Goal: Communication & Community: Answer question/provide support

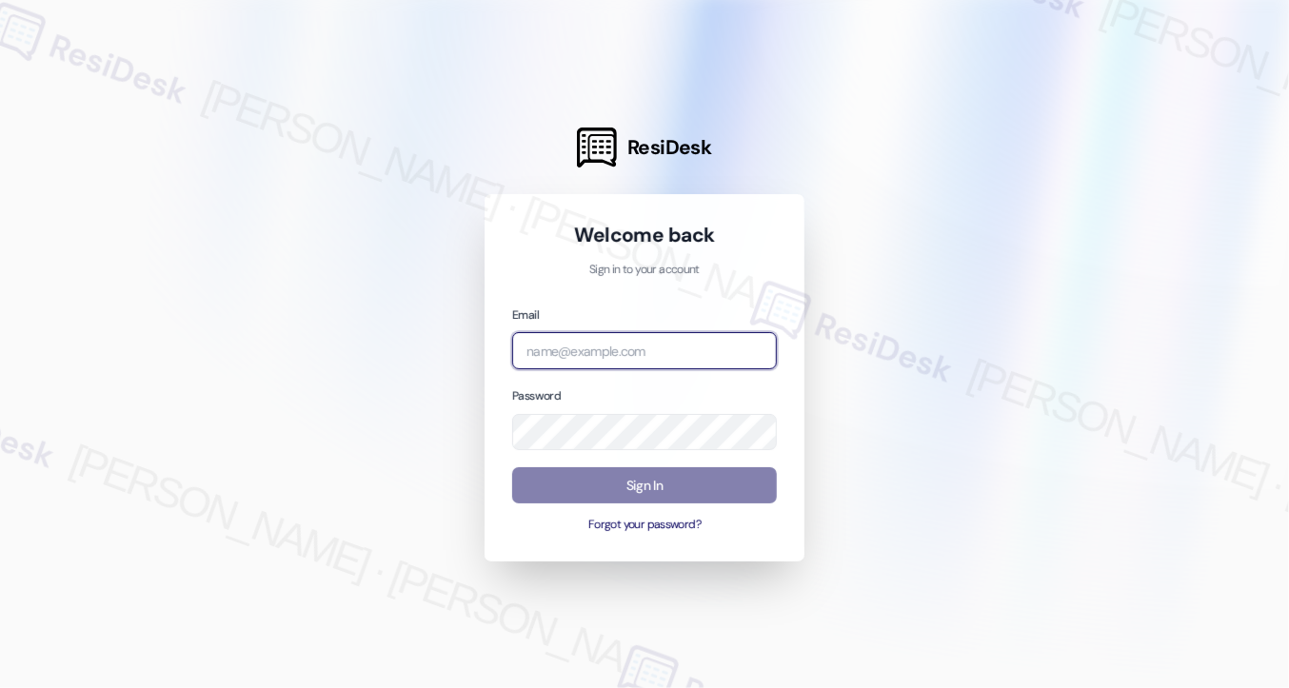
click at [640, 344] on input "email" at bounding box center [644, 350] width 265 height 37
type input "automated-surveys-kcb_mmi-[PERSON_NAME].[PERSON_NAME]@kcb_[DOMAIN_NAME]"
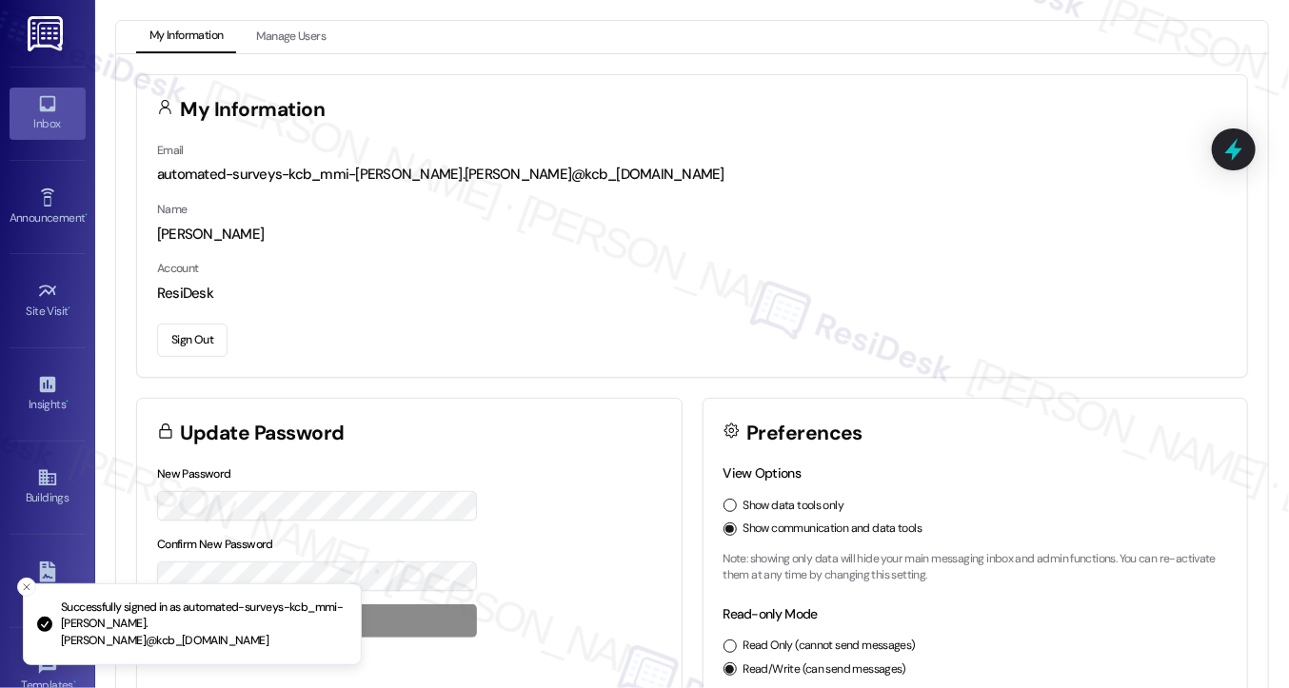
click at [39, 104] on icon at bounding box center [47, 103] width 21 height 21
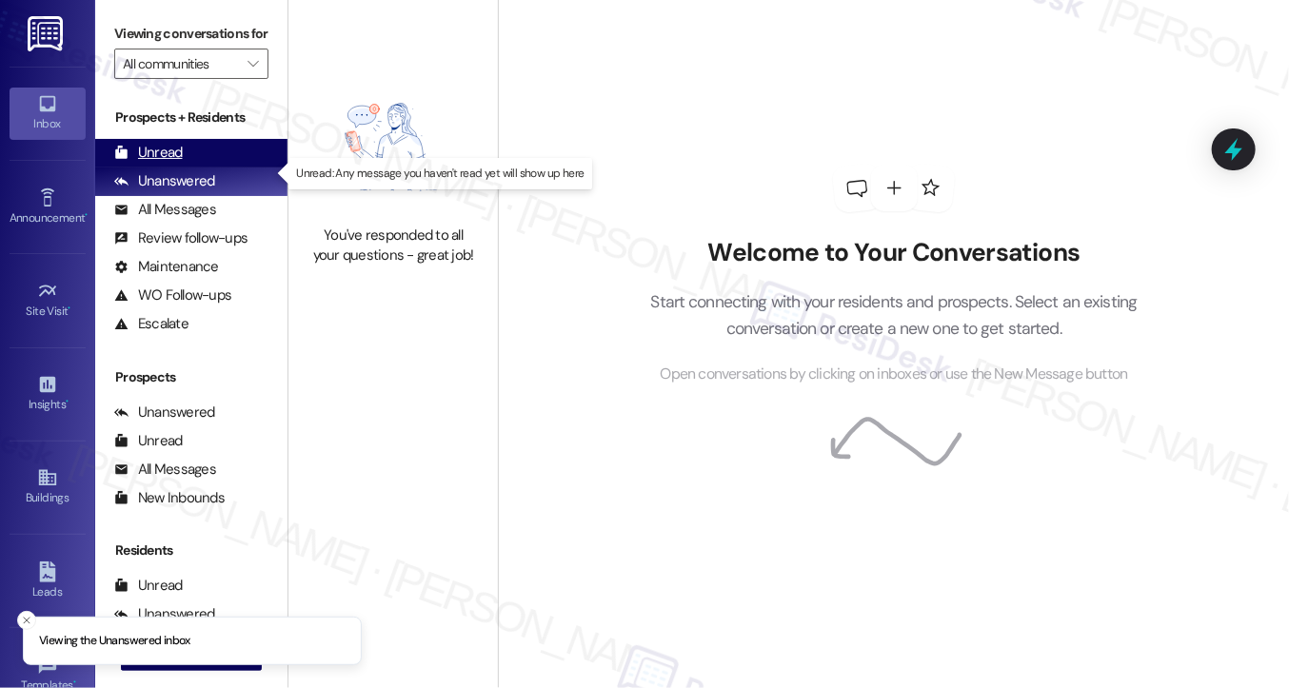
click at [155, 163] on div "Unread" at bounding box center [148, 153] width 69 height 20
